Goal: Task Accomplishment & Management: Complete application form

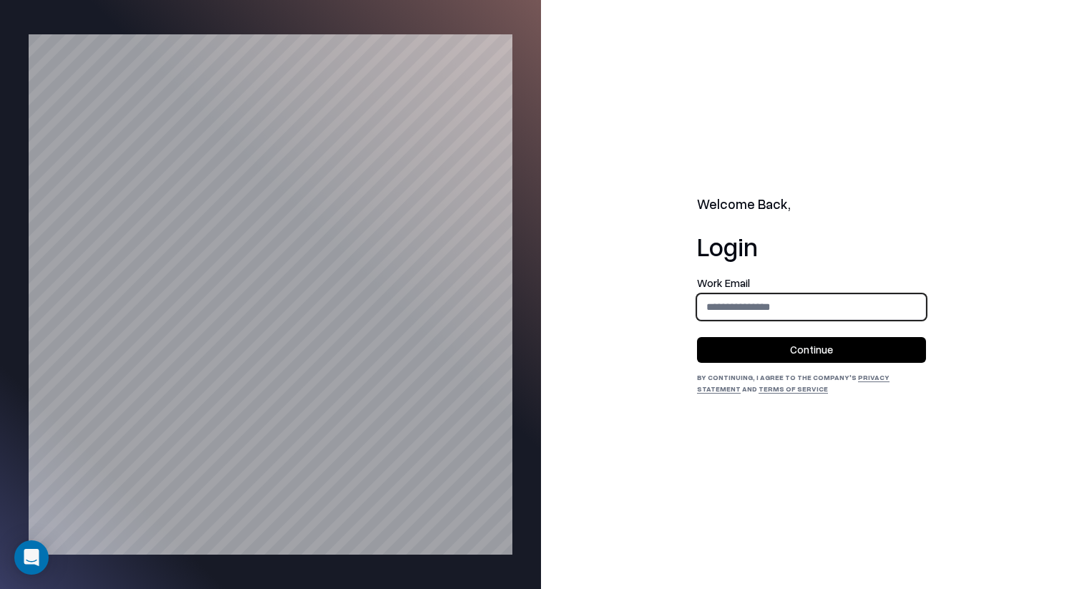
click at [779, 295] on input "email" at bounding box center [812, 306] width 228 height 26
type input "**********"
click at [820, 344] on button "Continue" at bounding box center [811, 350] width 229 height 26
